Goal: Task Accomplishment & Management: Use online tool/utility

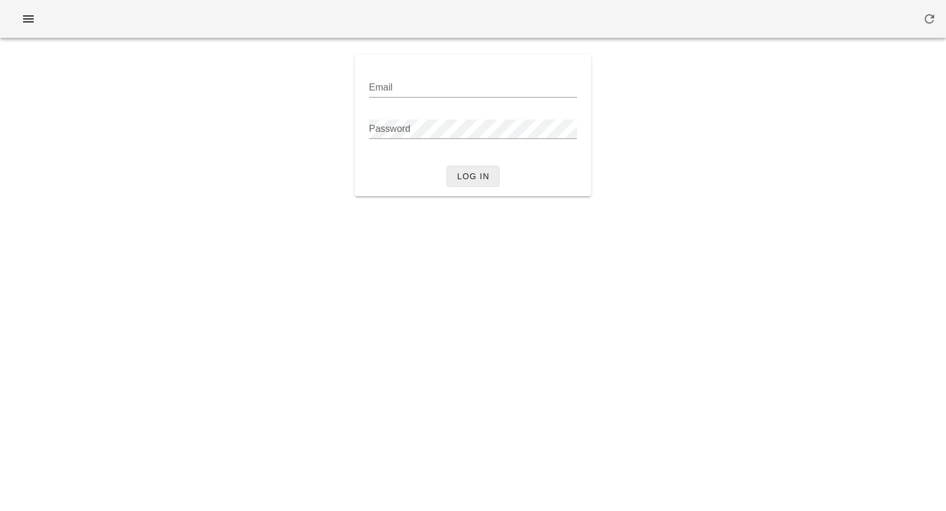
type input "[PERSON_NAME][EMAIL_ADDRESS][DOMAIN_NAME]"
click at [469, 172] on span "Log in" at bounding box center [473, 176] width 33 height 9
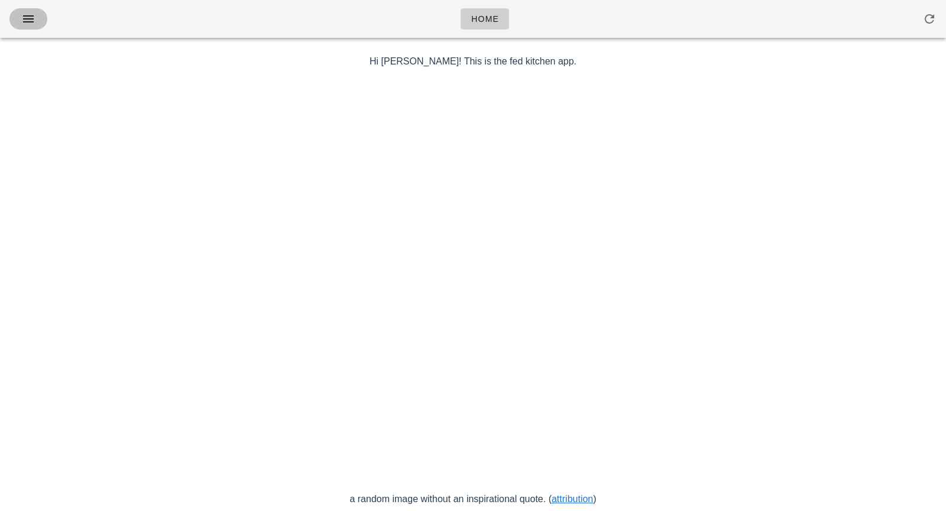
click at [33, 20] on icon "button" at bounding box center [28, 19] width 14 height 14
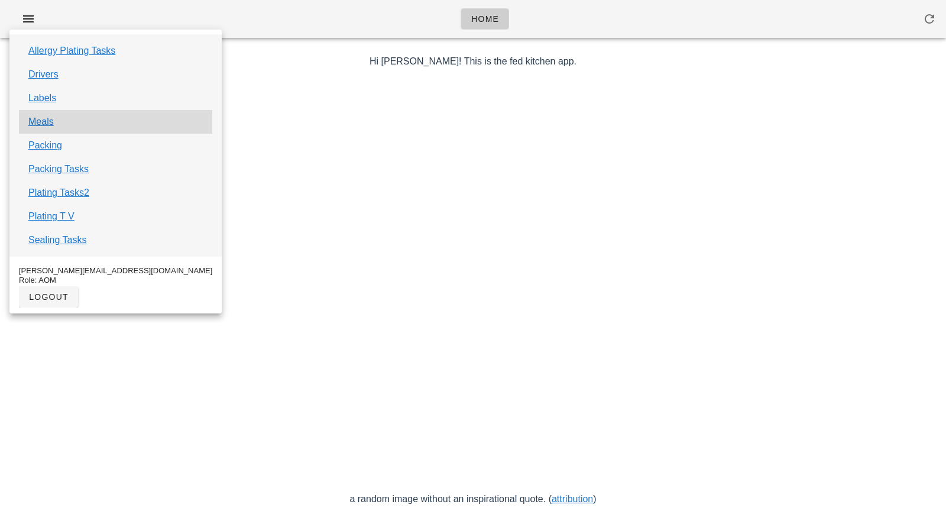
click at [58, 121] on div "Meals" at bounding box center [115, 122] width 193 height 24
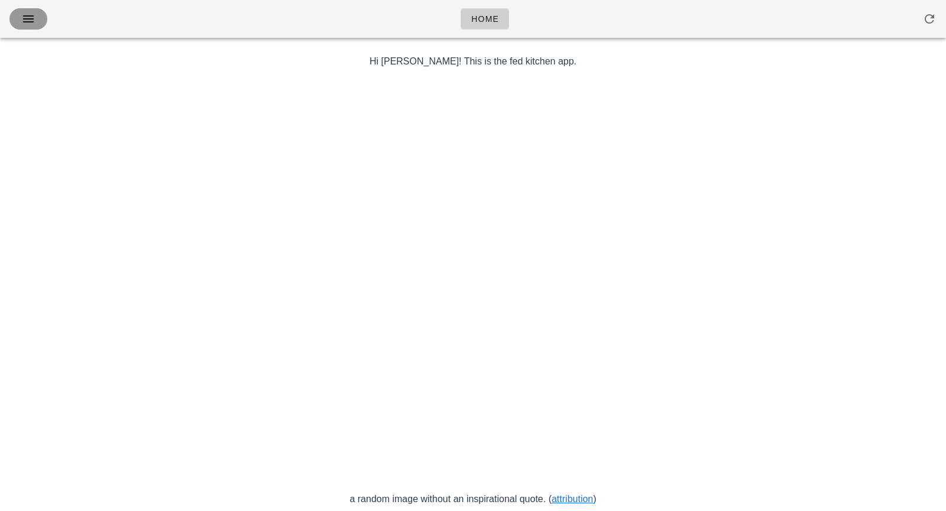
click at [17, 12] on button "button" at bounding box center [28, 18] width 38 height 21
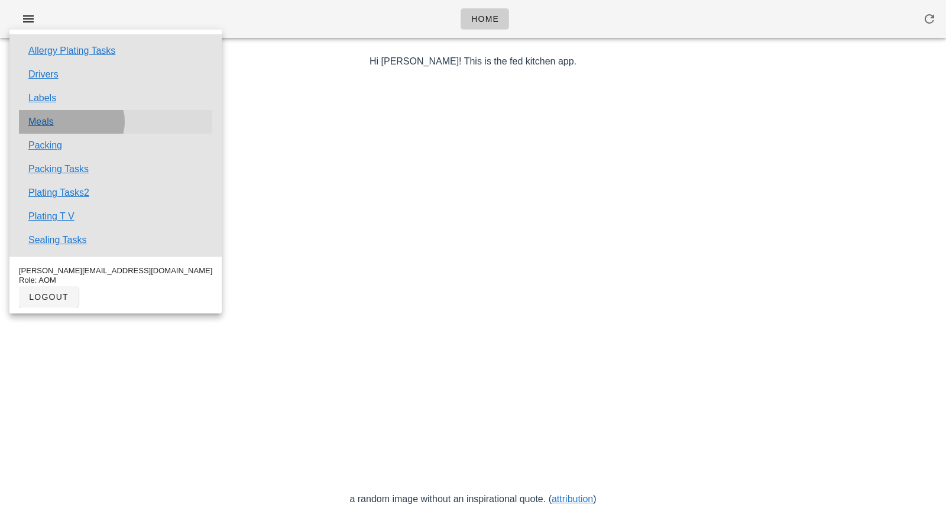
click at [38, 125] on link "Meals" at bounding box center [40, 122] width 25 height 14
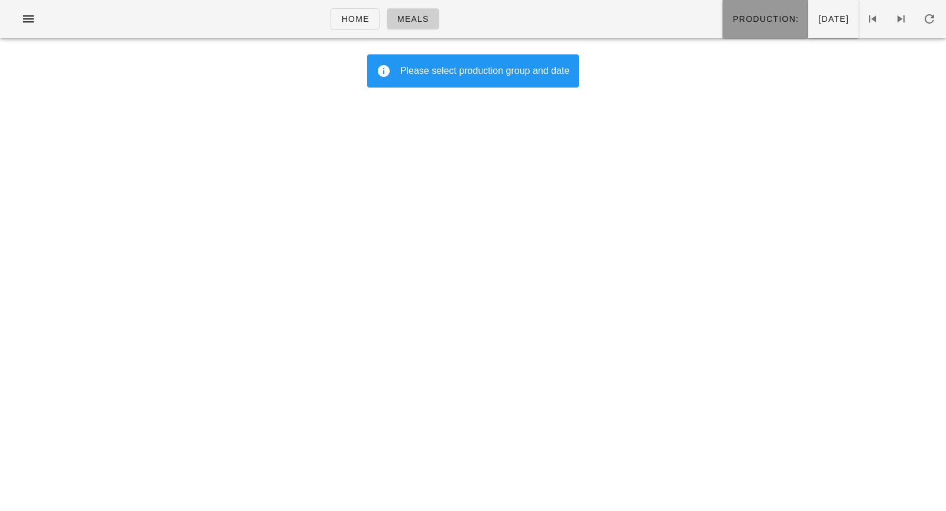
click at [724, 26] on button "Production:" at bounding box center [766, 19] width 86 height 38
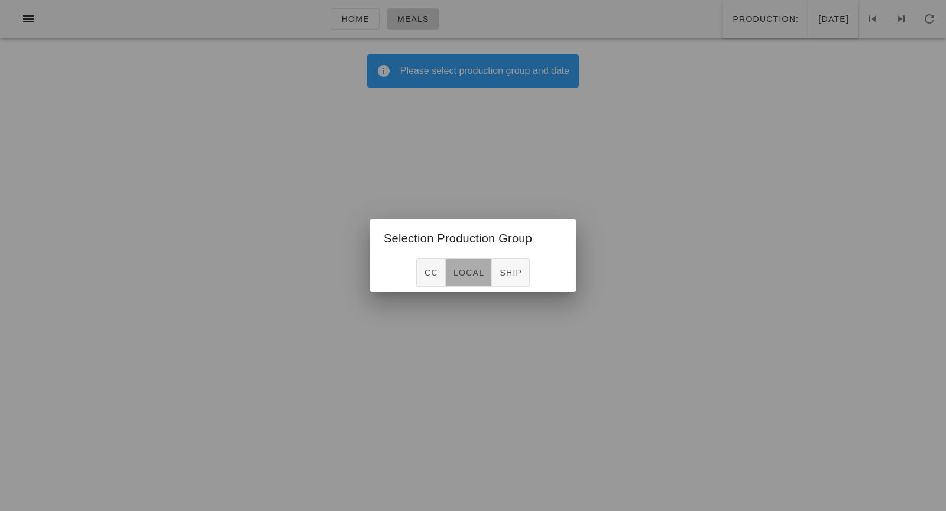
click at [479, 271] on span "local" at bounding box center [468, 272] width 31 height 9
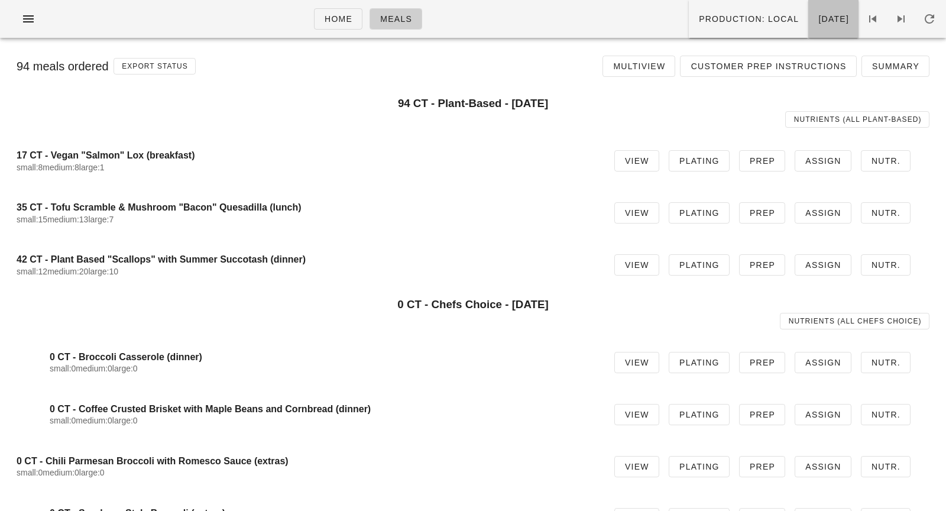
click at [822, 21] on span "[DATE]" at bounding box center [833, 18] width 31 height 9
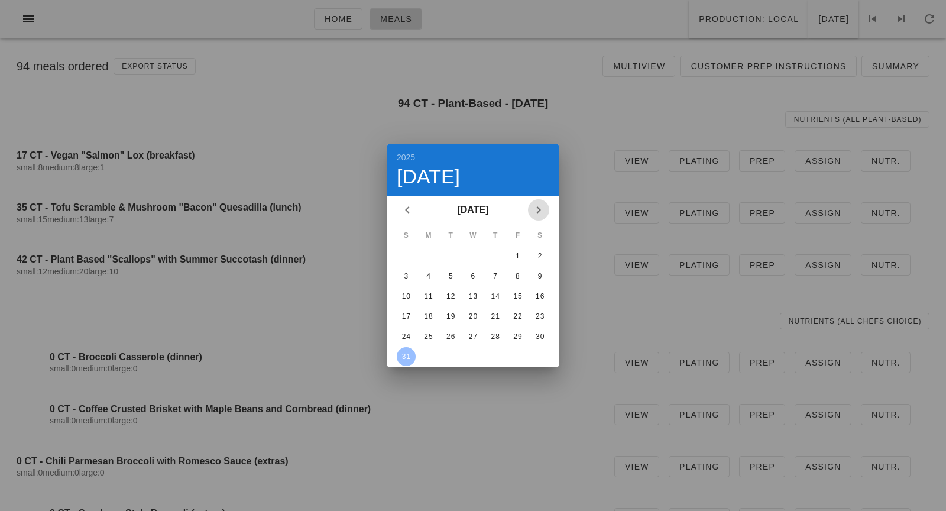
click at [538, 207] on icon "Next month" at bounding box center [539, 210] width 14 height 14
click at [431, 253] on div "1" at bounding box center [428, 256] width 19 height 8
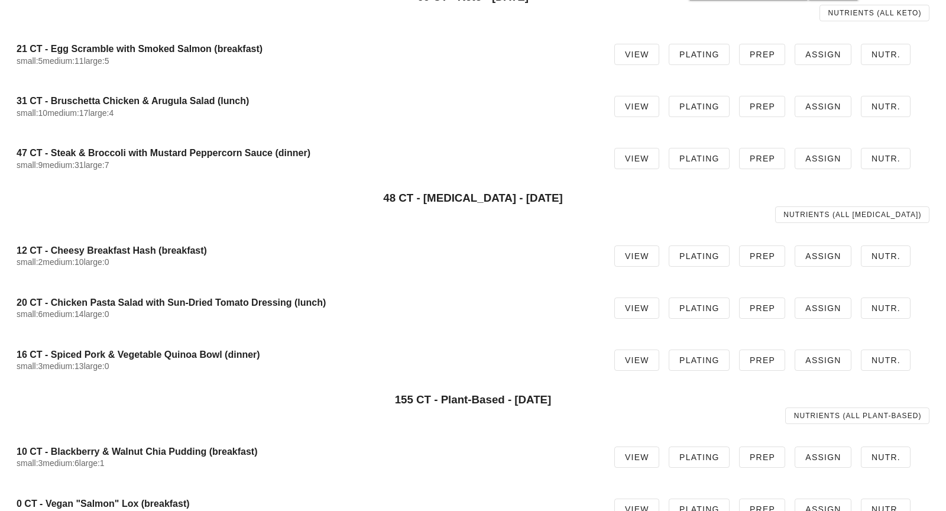
scroll to position [511, 0]
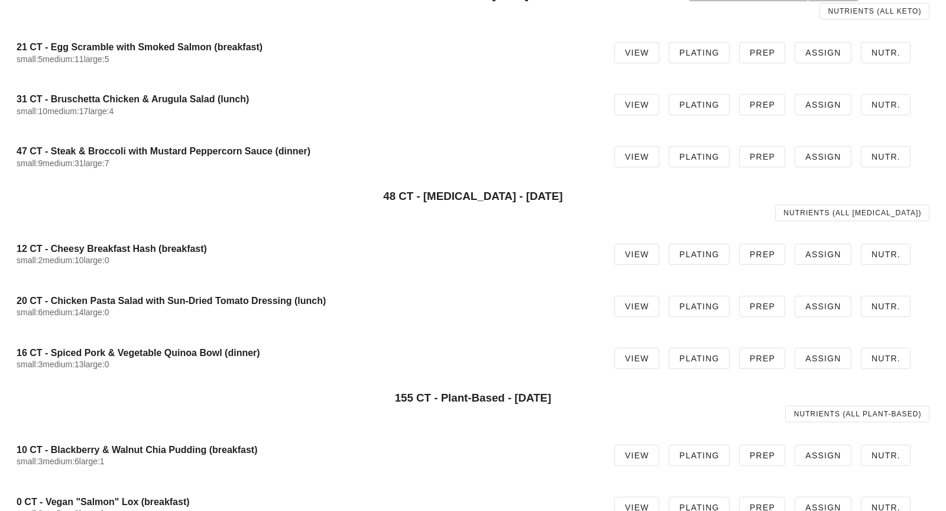
click at [335, 308] on div "small:6 medium:14 large:0" at bounding box center [306, 313] width 579 height 10
click at [704, 303] on span "Plating" at bounding box center [699, 306] width 41 height 9
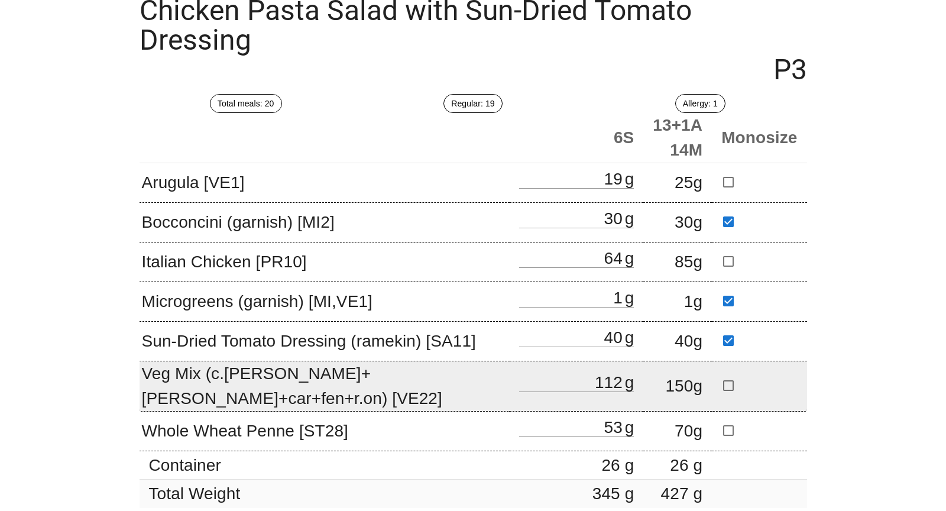
scroll to position [163, 0]
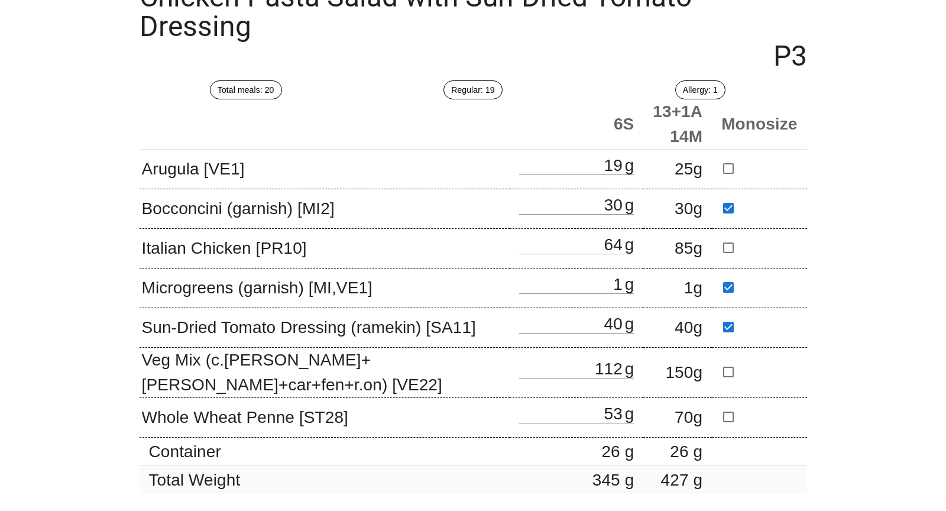
click at [44, 350] on div "Home Meals Meal Detail Plating Prep Show Restrictions [MEDICAL_DATA] (lunch) Ra…" at bounding box center [473, 178] width 946 height 666
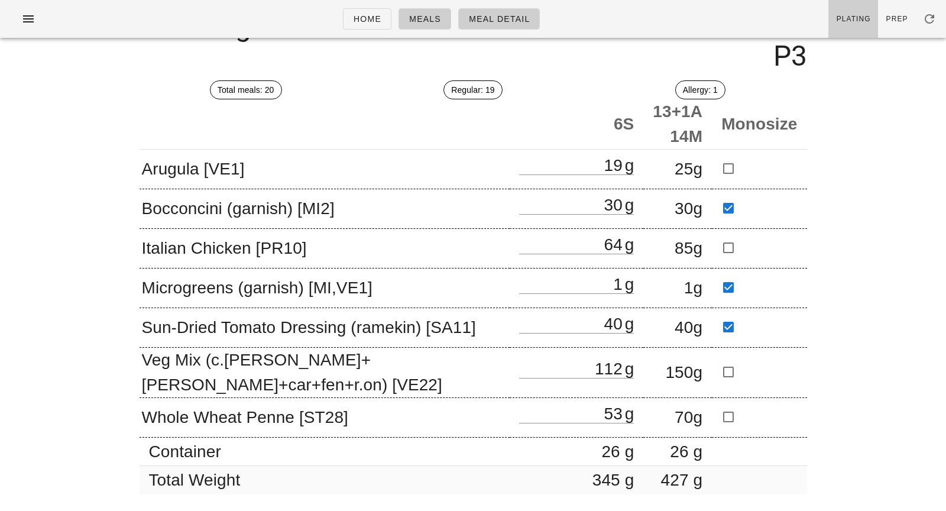
scroll to position [0, 0]
